Goal: Find specific page/section: Find specific page/section

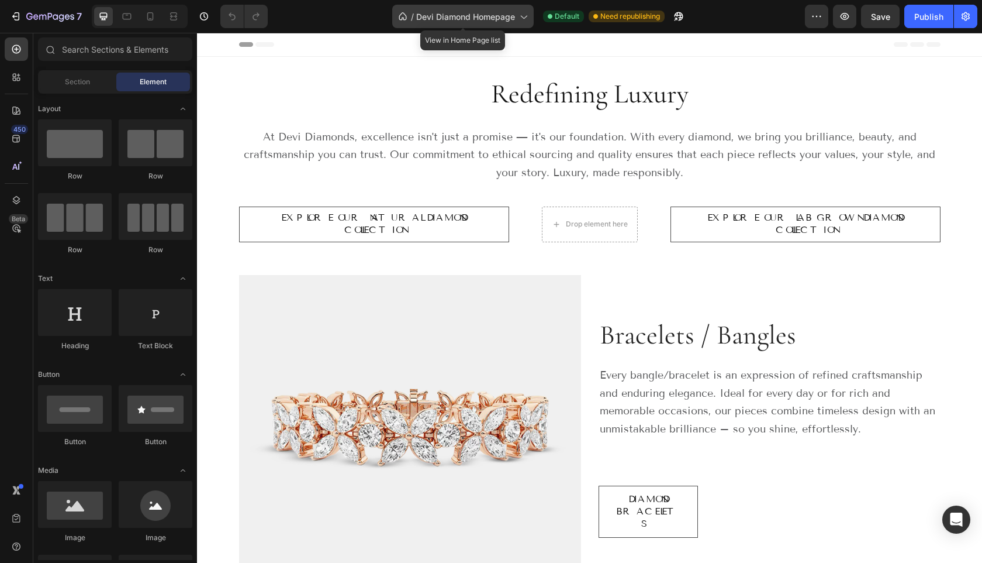
click at [519, 18] on icon at bounding box center [524, 17] width 12 height 12
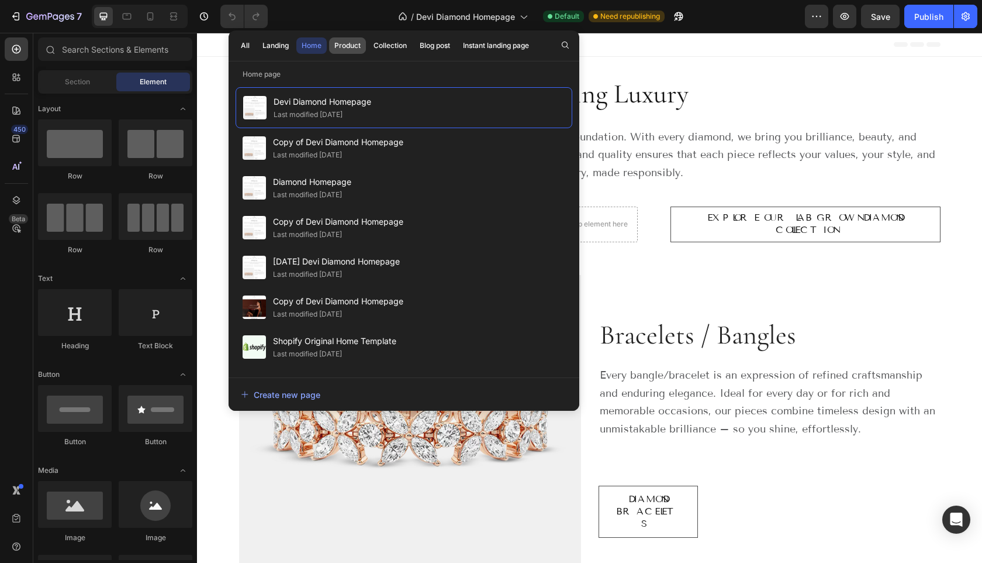
click at [343, 43] on div "Product" at bounding box center [347, 45] width 26 height 11
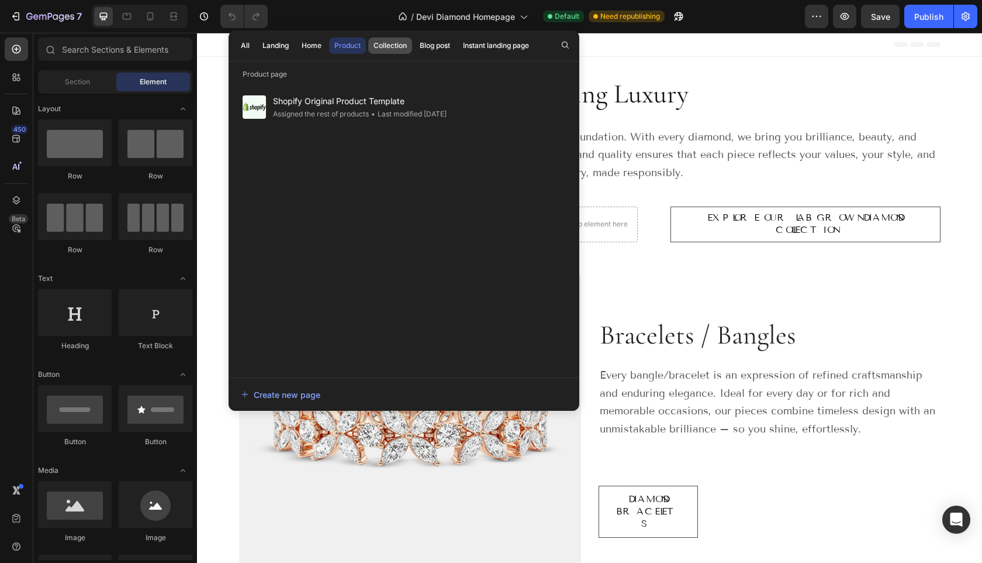
click at [394, 46] on div "Collection" at bounding box center [390, 45] width 33 height 11
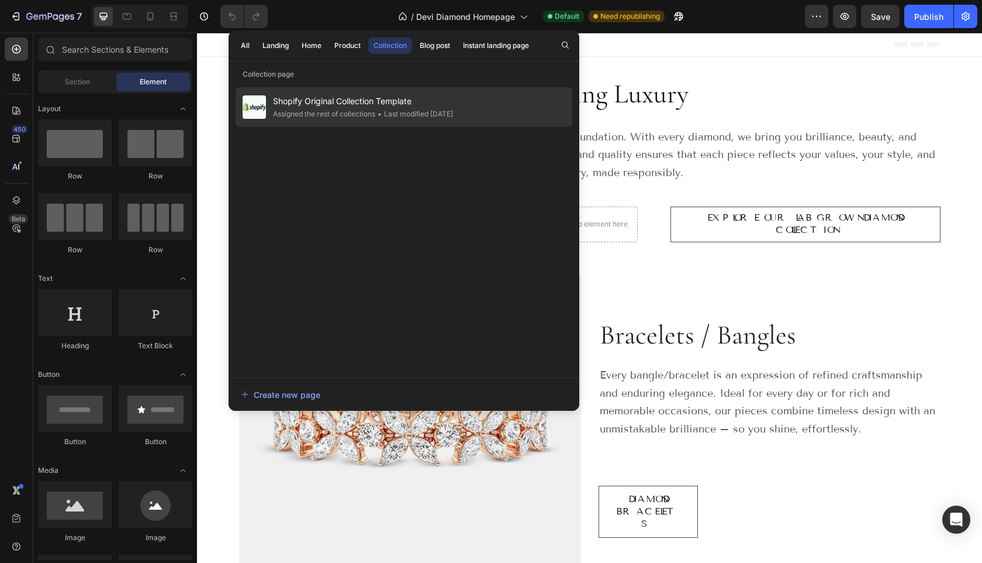
click at [393, 108] on div "• Last modified [DATE]" at bounding box center [414, 114] width 78 height 12
